Goal: Check status

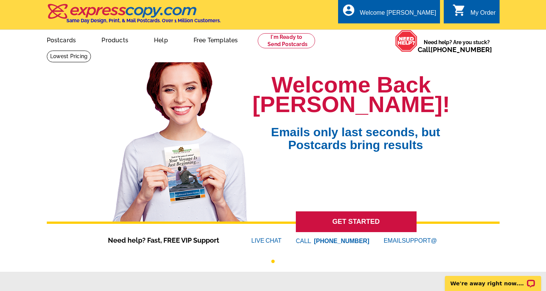
click at [485, 7] on div "0 shopping_cart My Order" at bounding box center [471, 12] width 55 height 24
click at [478, 14] on div "My Order" at bounding box center [483, 14] width 25 height 11
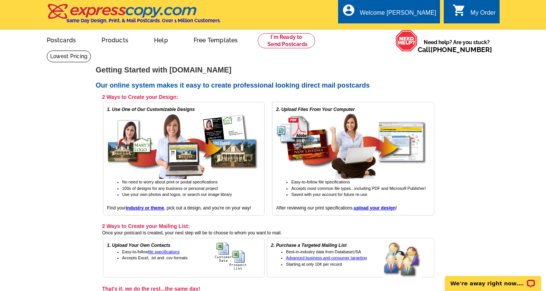
click at [472, 13] on div "My Order" at bounding box center [483, 14] width 25 height 11
click at [478, 11] on div "My Order" at bounding box center [483, 14] width 25 height 11
click at [426, 15] on div "Welcome [PERSON_NAME]" at bounding box center [398, 14] width 76 height 11
click at [425, 26] on ul "My Account Logout" at bounding box center [419, 36] width 42 height 32
click at [424, 29] on link "My Account" at bounding box center [417, 29] width 32 height 7
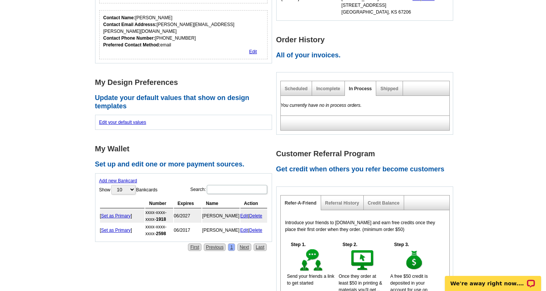
scroll to position [184, 0]
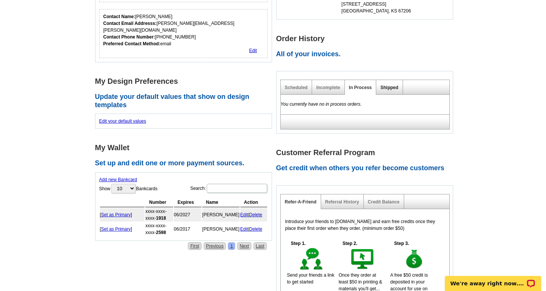
click at [388, 90] on link "Shipped" at bounding box center [390, 87] width 18 height 5
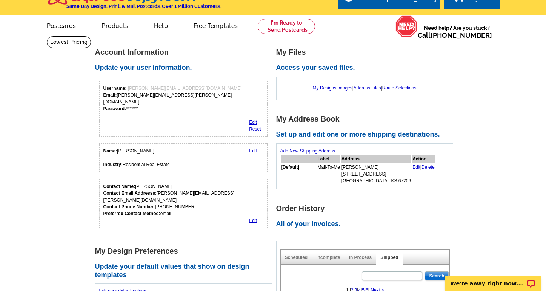
scroll to position [0, 0]
